Goal: Navigation & Orientation: Understand site structure

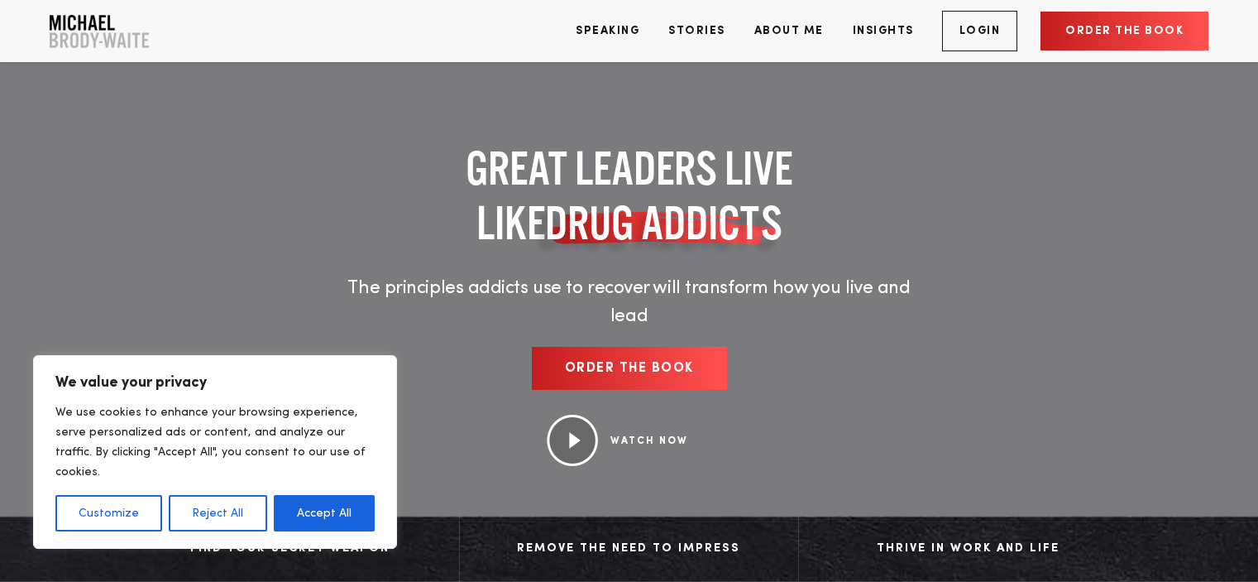
scroll to position [133, 0]
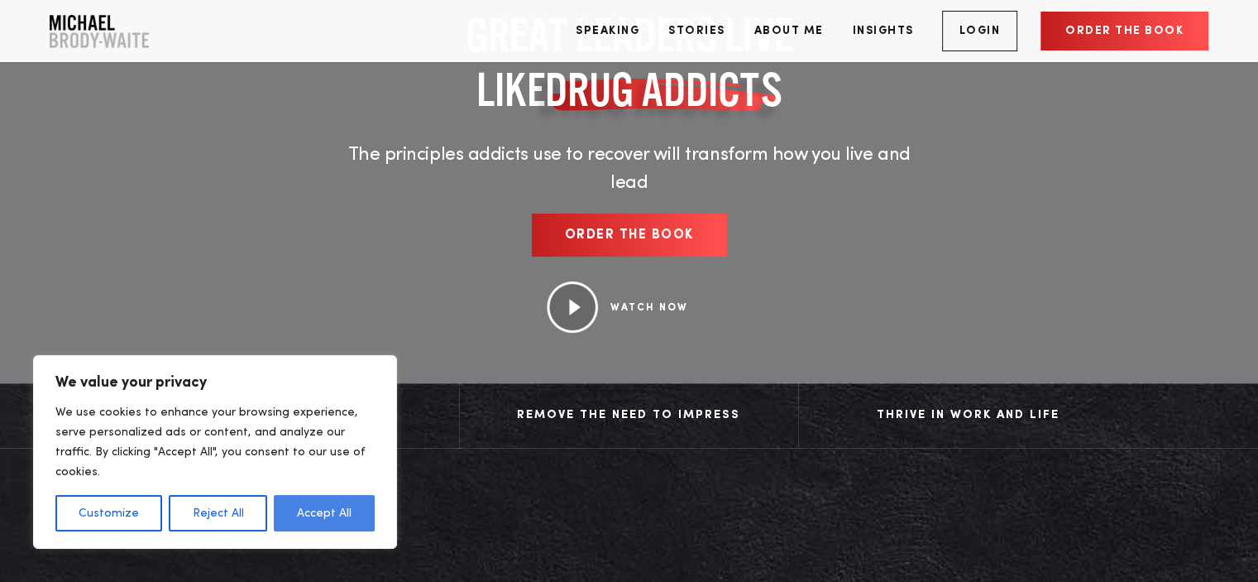
click at [329, 510] on button "Accept All" at bounding box center [324, 513] width 101 height 36
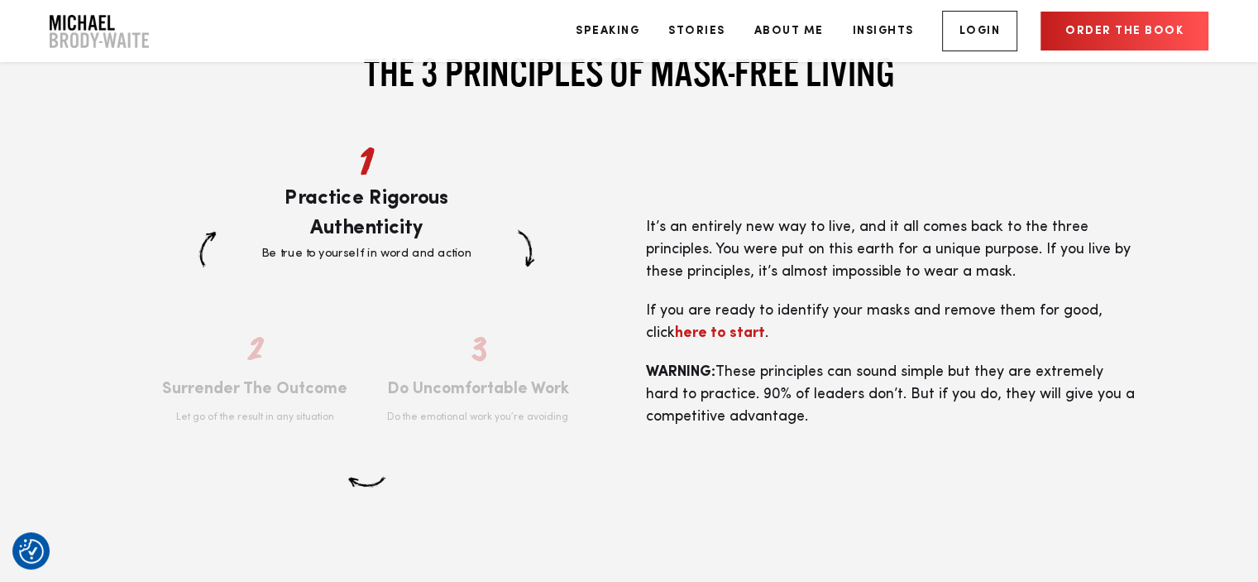
scroll to position [2960, 0]
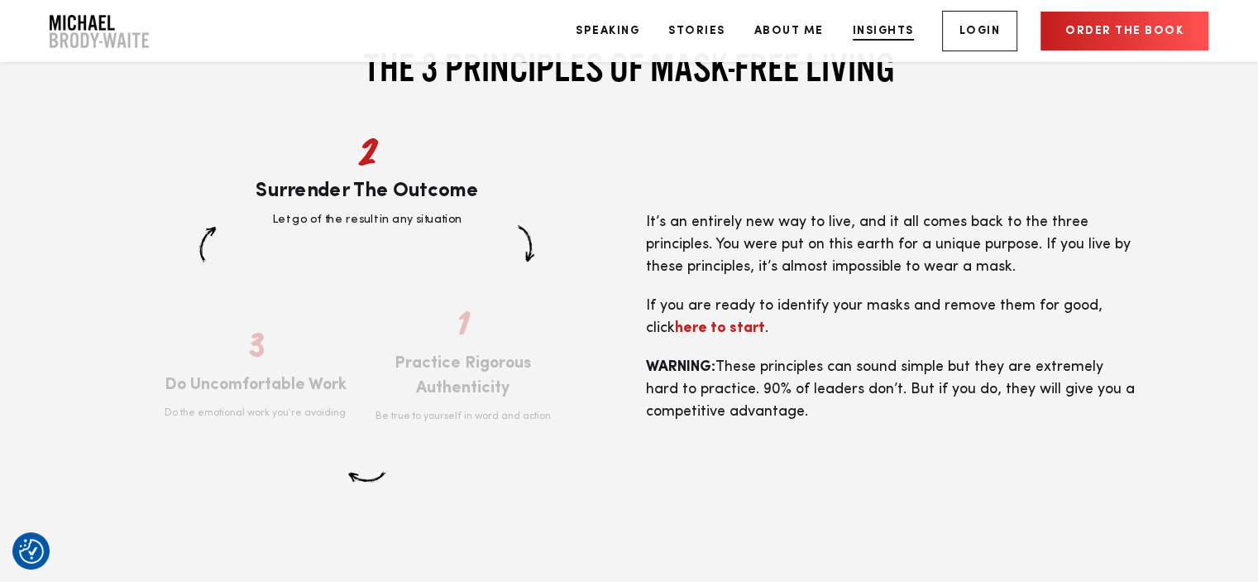
click at [889, 40] on link "Insights" at bounding box center [884, 31] width 86 height 62
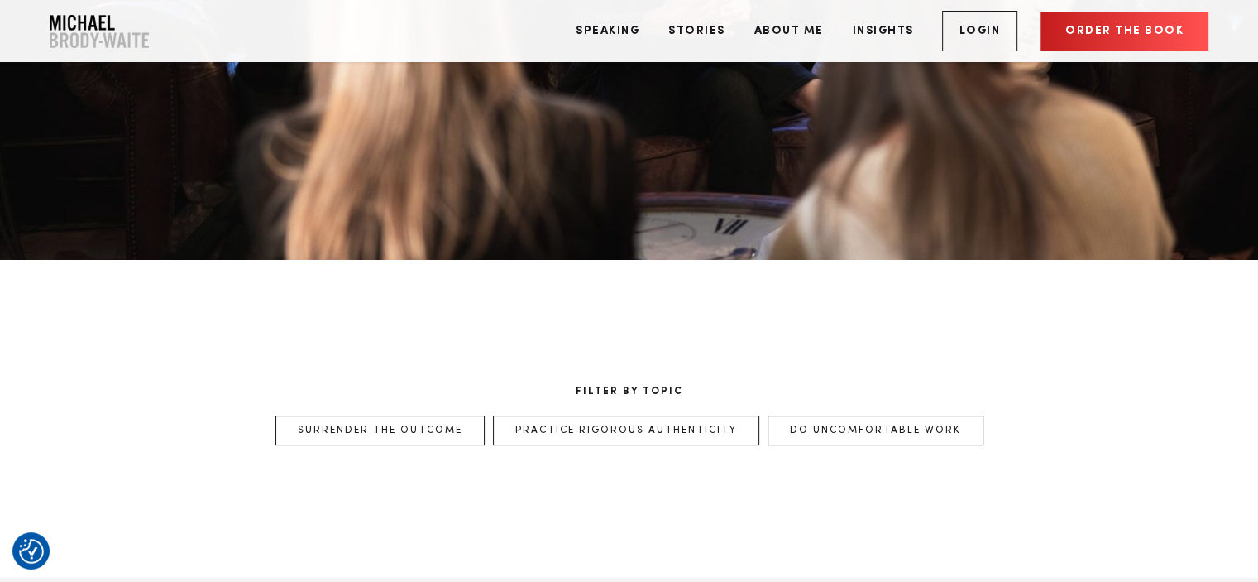
scroll to position [197, 0]
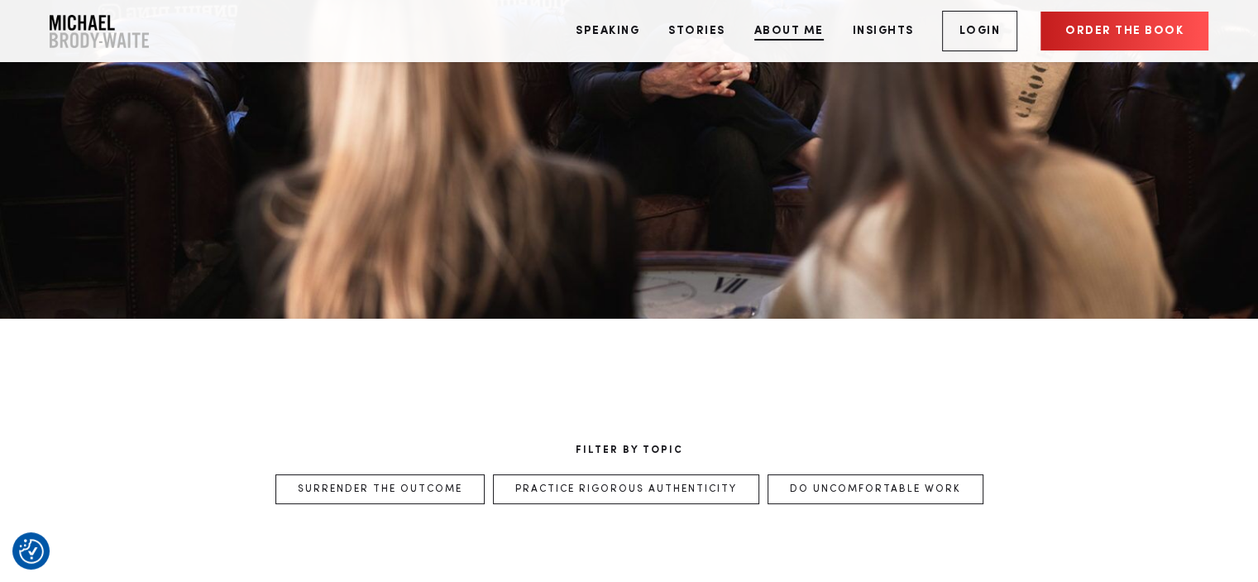
click at [784, 26] on link "About Me" at bounding box center [789, 31] width 94 height 62
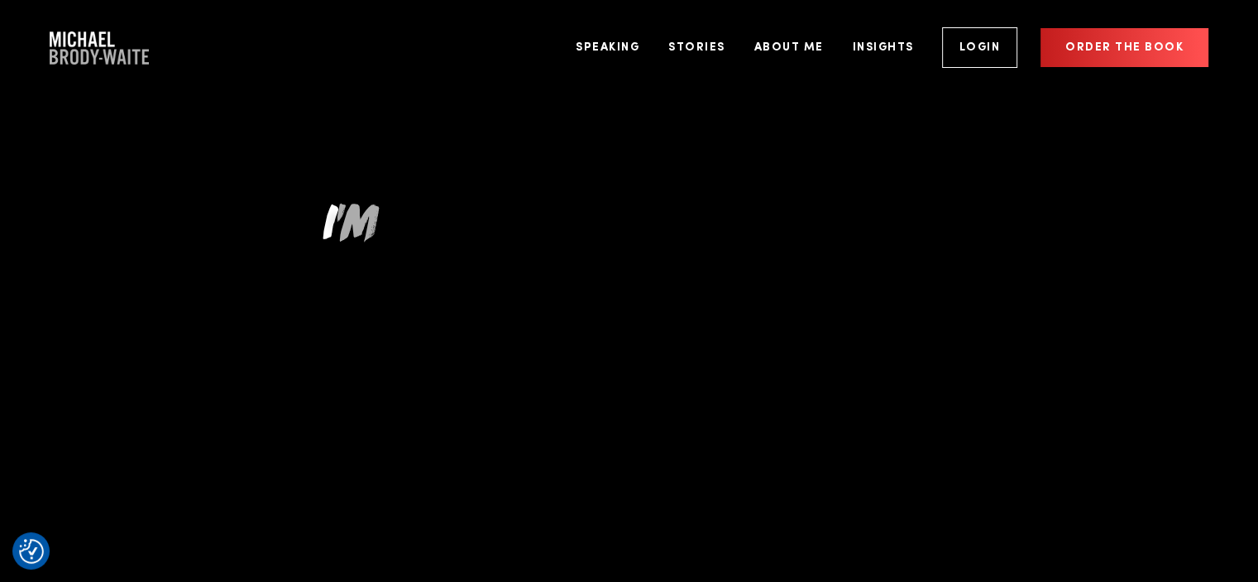
click at [706, 29] on link "Stories" at bounding box center [697, 48] width 82 height 62
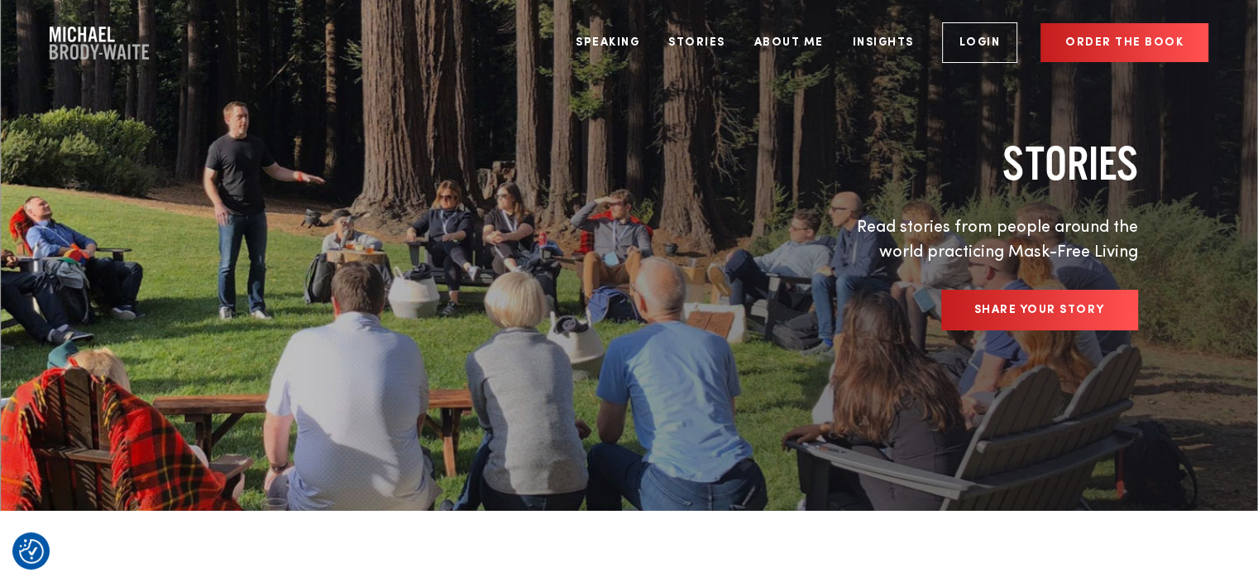
scroll to position [6, 0]
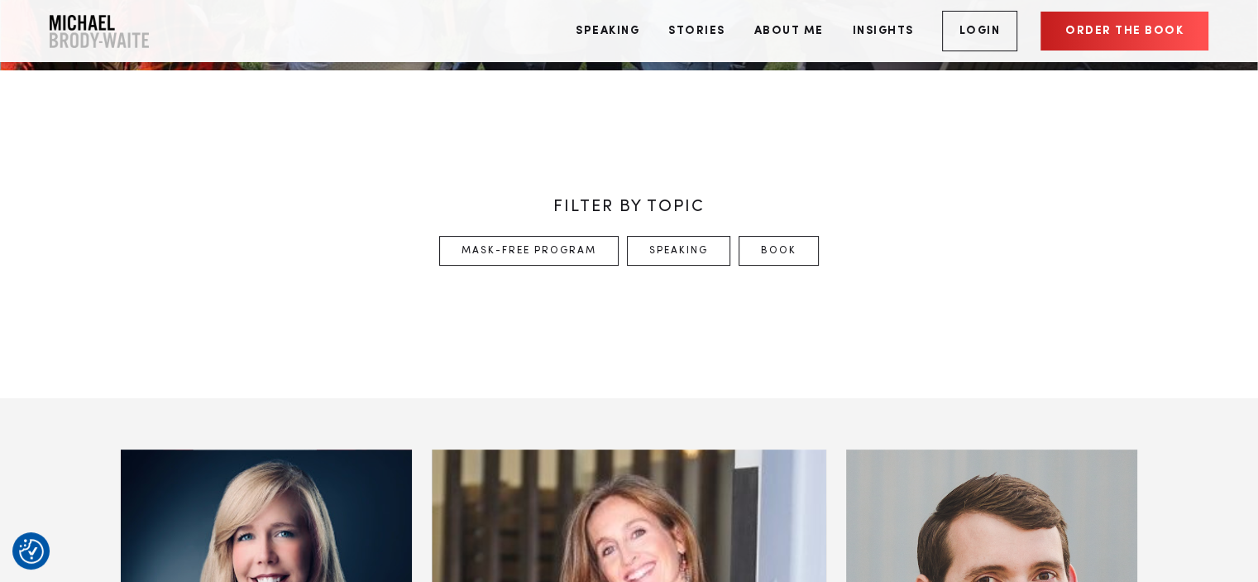
click at [807, 162] on div "FILTER BY TOPIC Mask-Free Program Speaking Book" at bounding box center [629, 234] width 1258 height 328
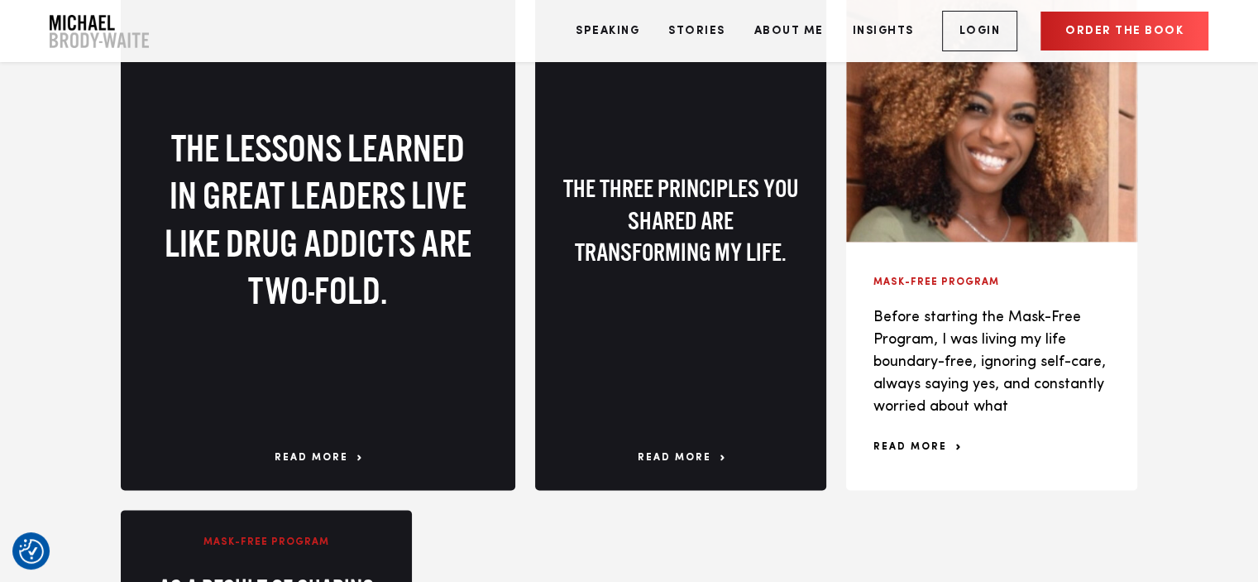
scroll to position [1972, 0]
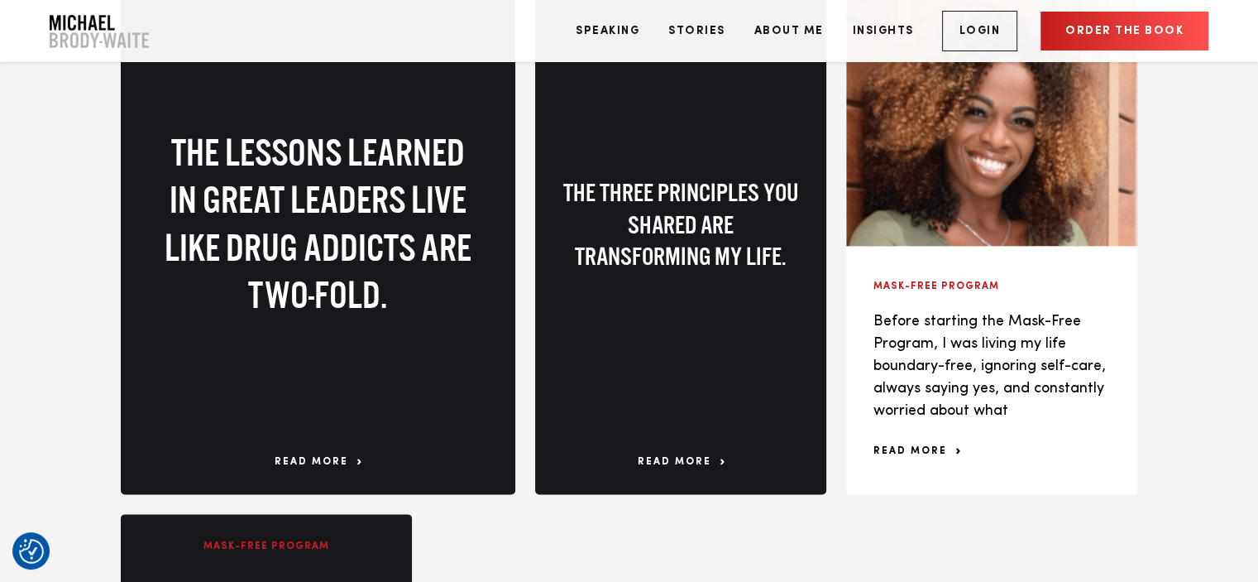
click at [1069, 47] on link "Order the book" at bounding box center [1125, 31] width 168 height 39
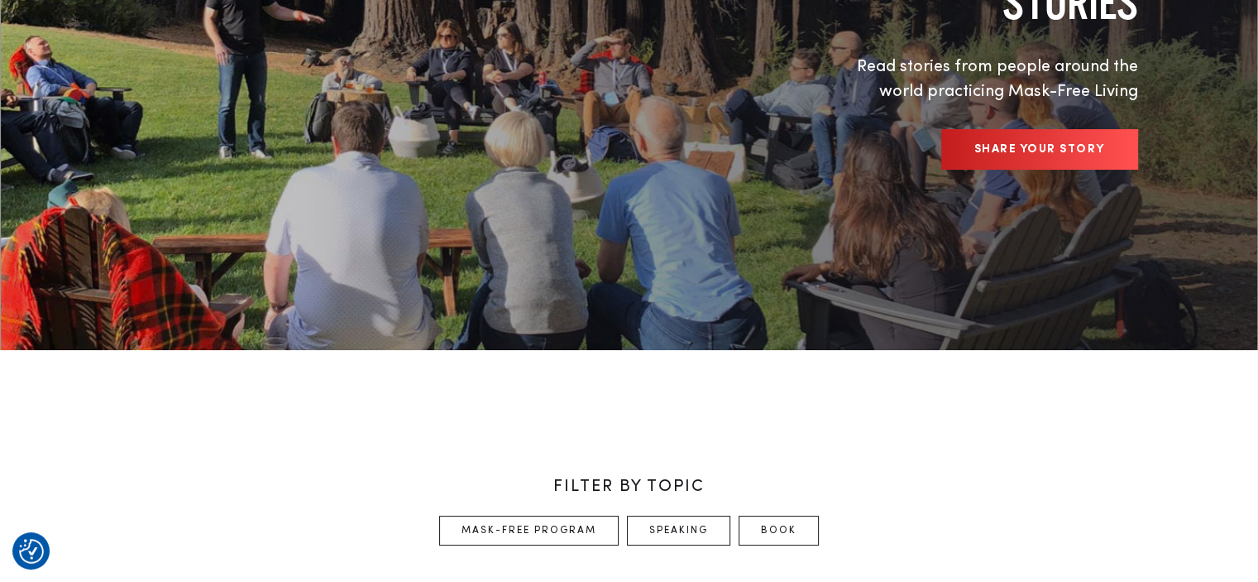
scroll to position [0, 0]
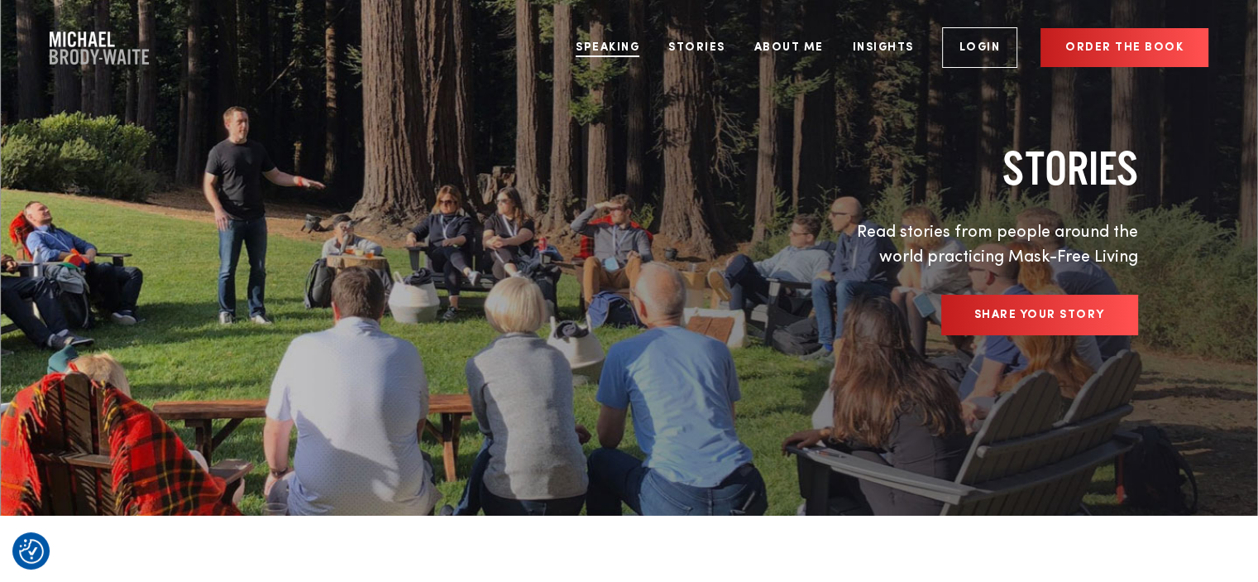
click at [634, 42] on link "Speaking" at bounding box center [607, 48] width 89 height 62
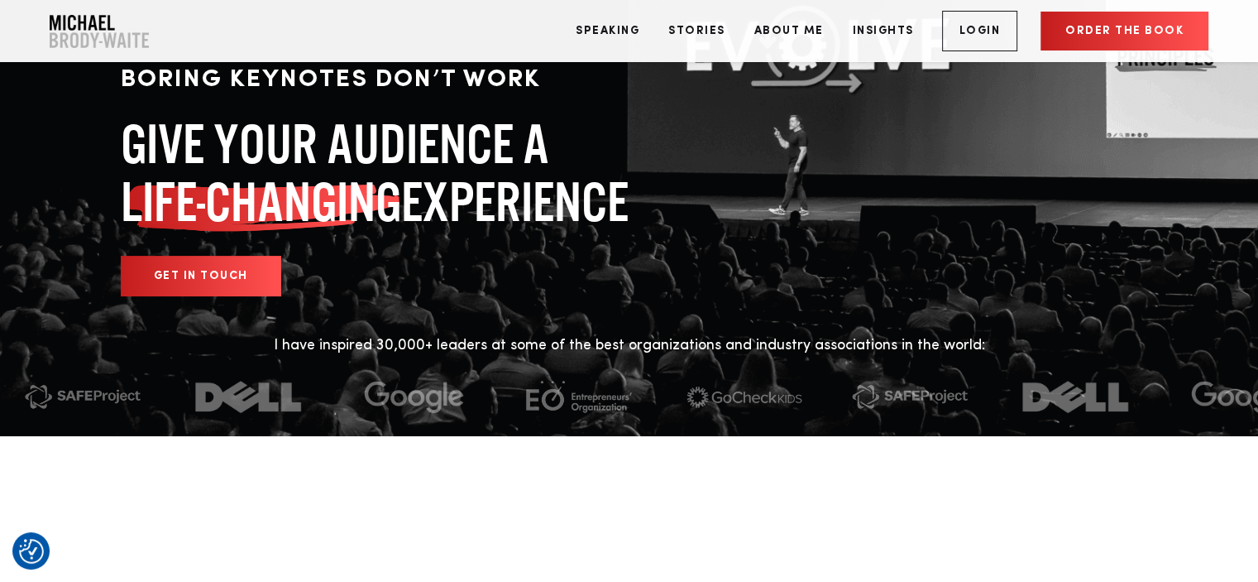
scroll to position [97, 0]
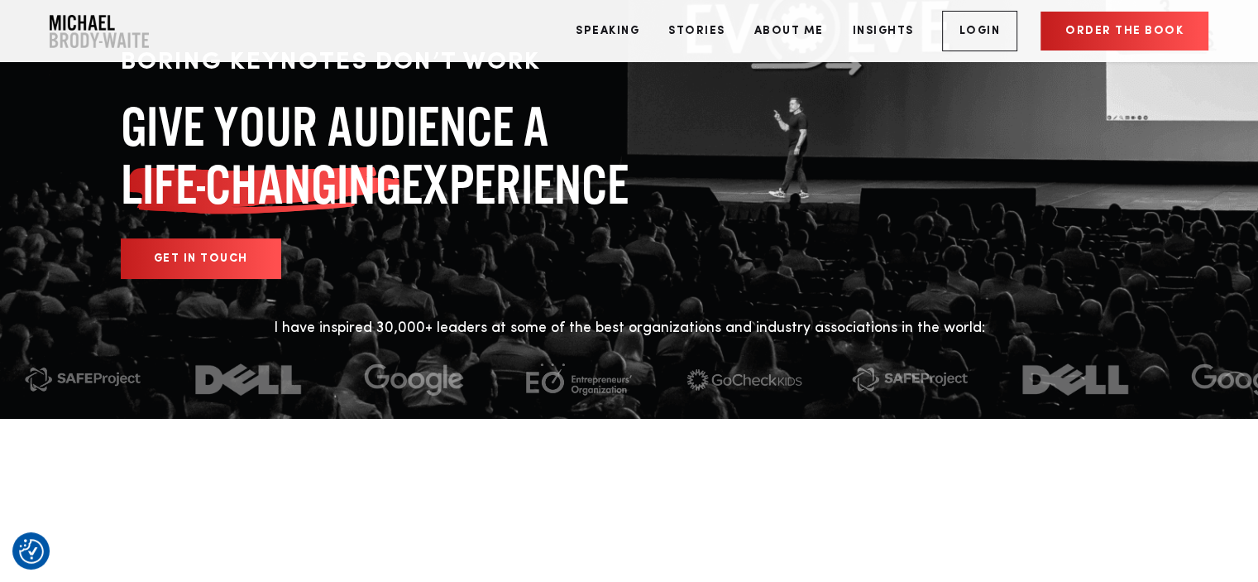
drag, startPoint x: 0, startPoint y: 0, endPoint x: 735, endPoint y: 458, distance: 865.5
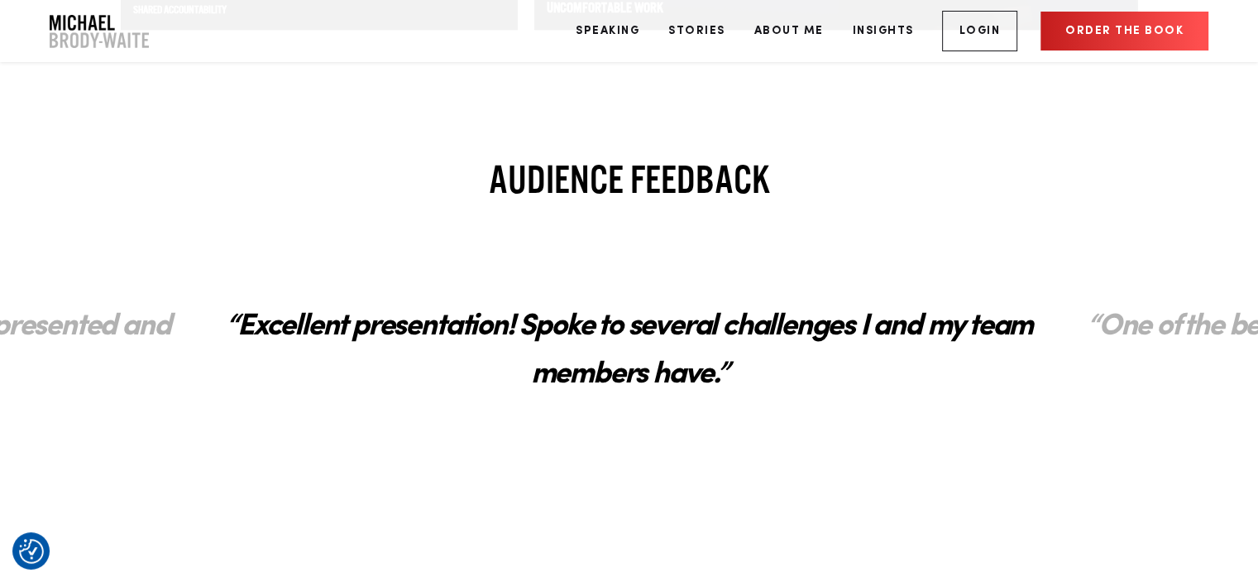
scroll to position [2747, 0]
